Goal: Task Accomplishment & Management: Manage account settings

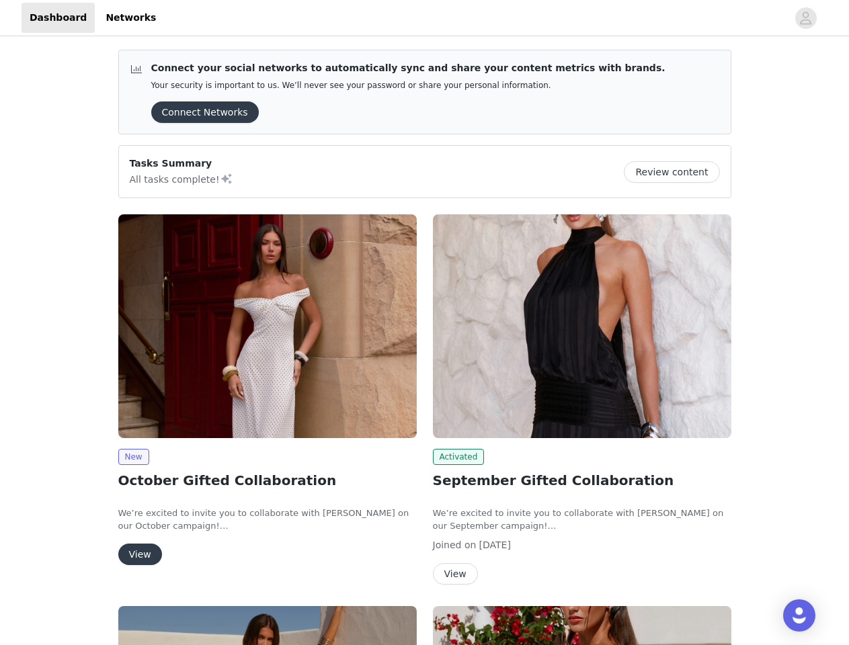
click at [425, 323] on div "Activated September Gifted Collaboration We’re excited to invite you to collabo…" at bounding box center [582, 402] width 315 height 392
click at [424, 18] on div at bounding box center [475, 18] width 623 height 30
click at [806, 18] on icon "avatar" at bounding box center [805, 18] width 13 height 22
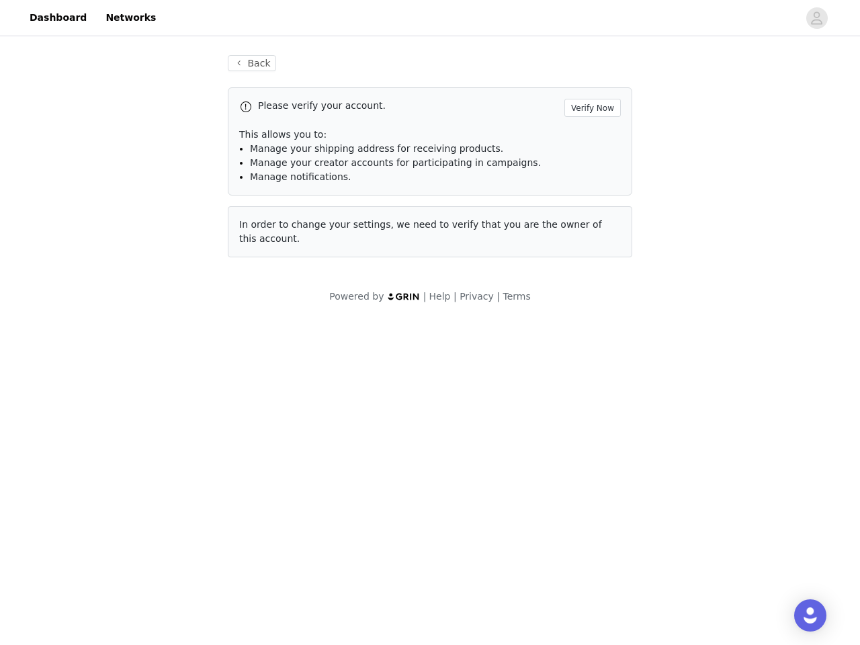
click at [200, 112] on div "Back Please verify your account. Verify Now This allows you to: Manage your shi…" at bounding box center [430, 179] width 860 height 281
click at [677, 172] on div "Back Please verify your account. Verify Now This allows you to: Manage your shi…" at bounding box center [430, 179] width 860 height 281
click at [268, 326] on body "Dashboard Networks Back Please verify your account. Verify Now This allows you …" at bounding box center [430, 322] width 860 height 645
click at [133, 457] on body "Dashboard Networks Back Please verify your account. Verify Now This allows you …" at bounding box center [430, 322] width 860 height 645
